Goal: Task Accomplishment & Management: Manage account settings

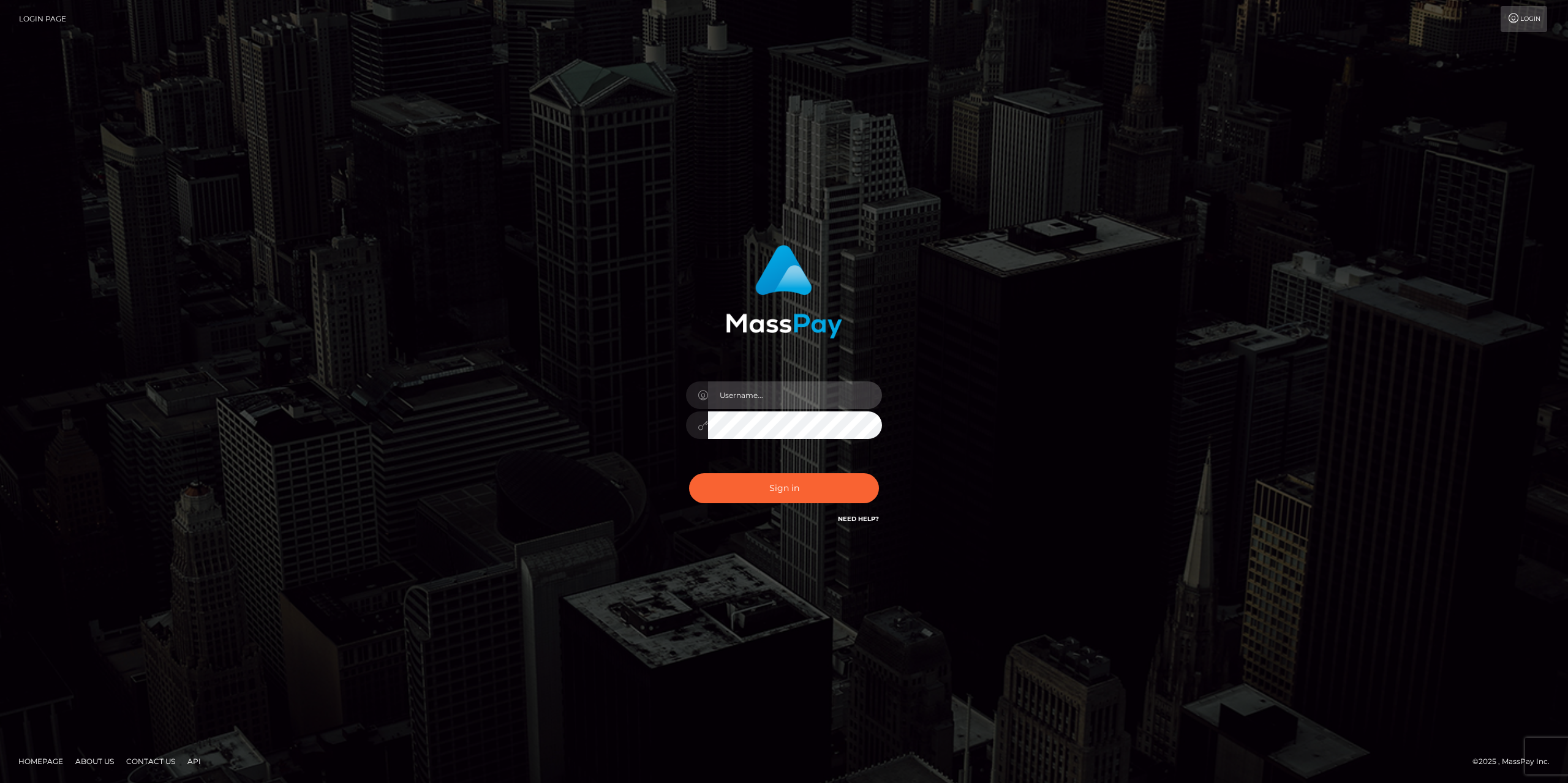
click at [771, 397] on input "text" at bounding box center [794, 395] width 174 height 27
type input "[EMAIL_ADDRESS][DOMAIN_NAME]"
click at [770, 501] on button "Sign in" at bounding box center [783, 488] width 190 height 30
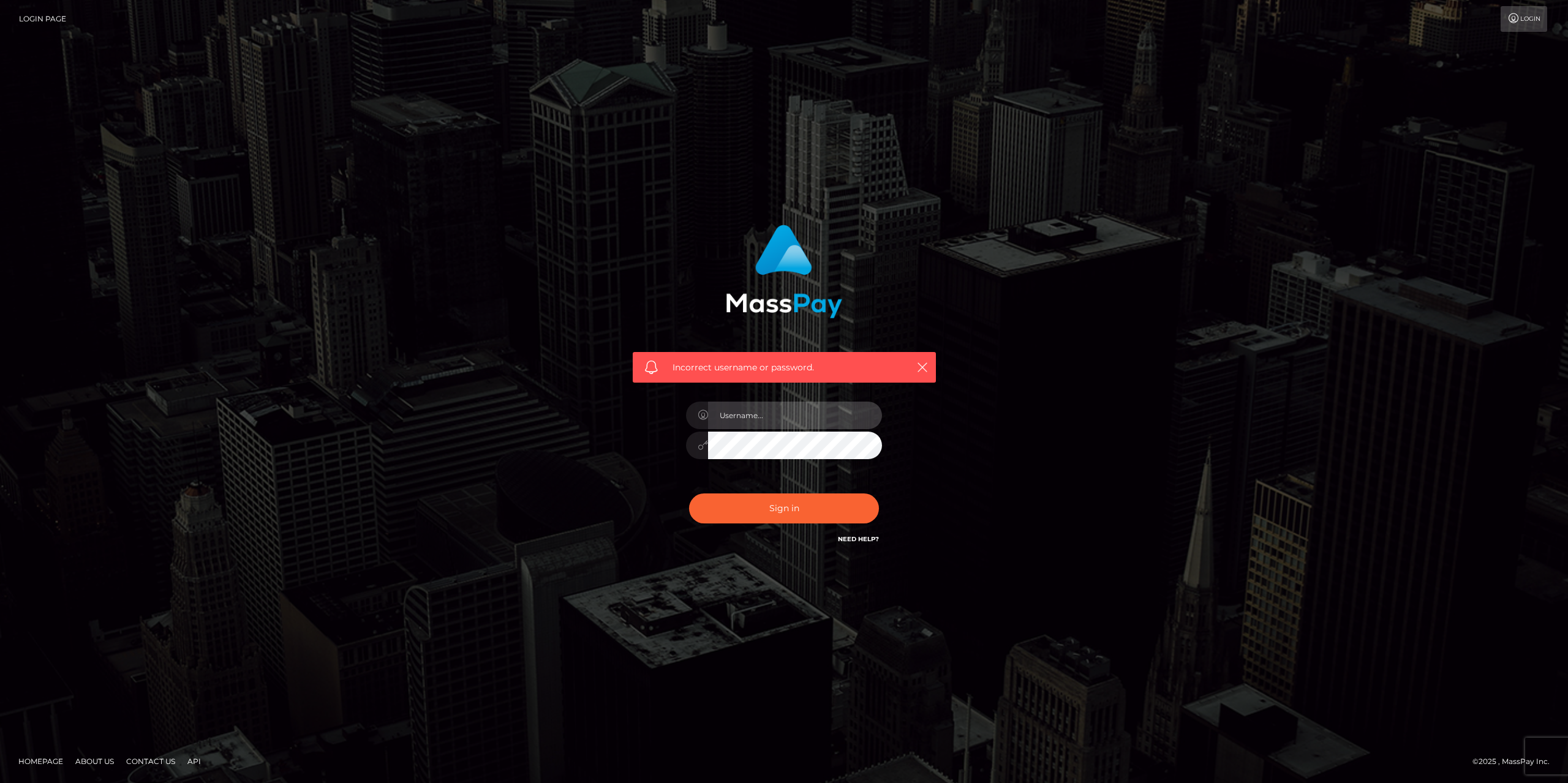
click at [758, 410] on input "text" at bounding box center [794, 416] width 174 height 27
type input "[EMAIL_ADDRESS][DOMAIN_NAME]"
click at [545, 405] on div "Incorrect username or password. [EMAIL_ADDRESS][DOMAIN_NAME]" at bounding box center [784, 392] width 698 height 352
click at [454, 285] on div "Incorrect username or password. [EMAIL_ADDRESS][DOMAIN_NAME]" at bounding box center [784, 392] width 698 height 352
